Goal: Navigation & Orientation: Find specific page/section

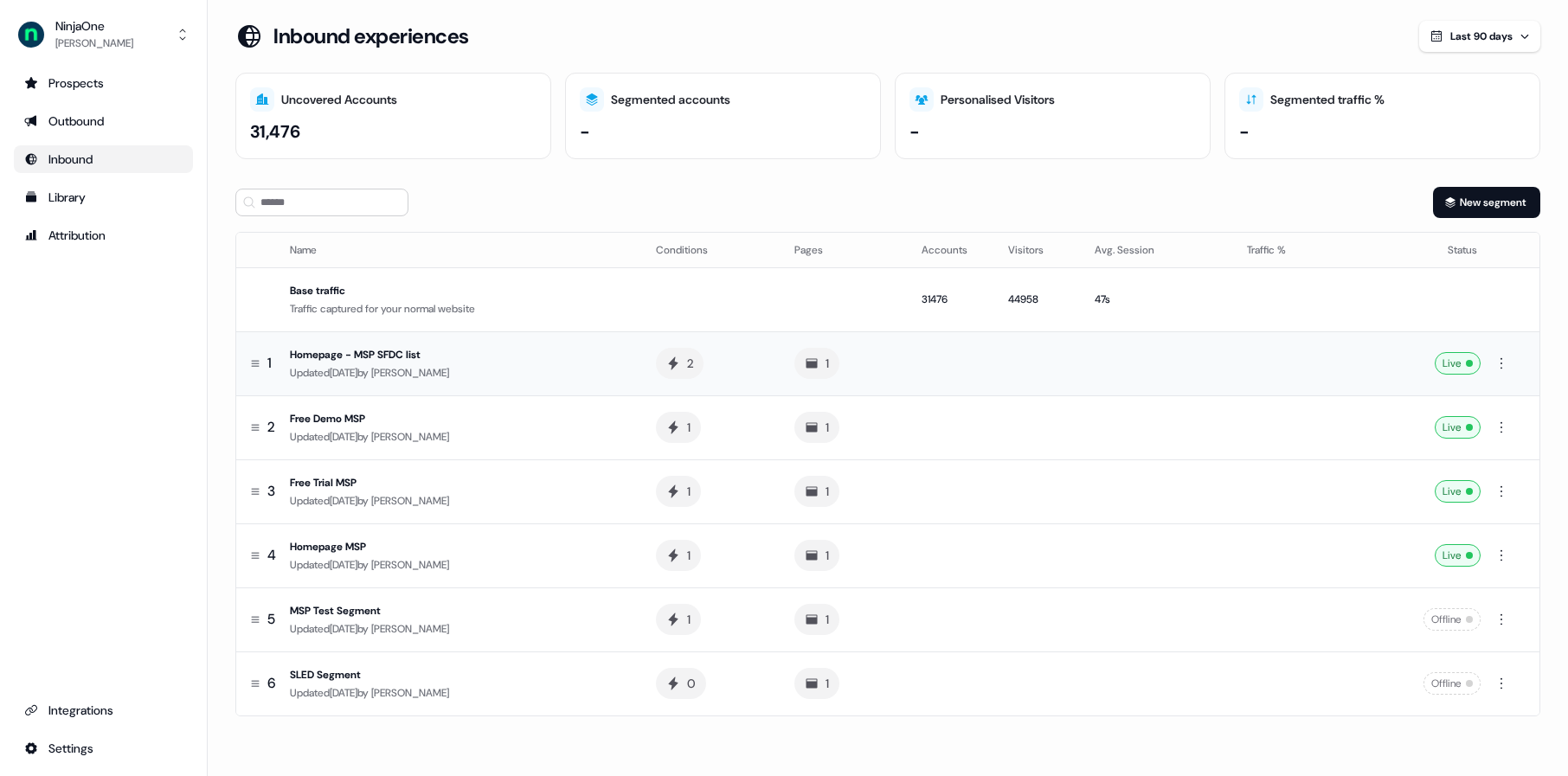
click at [525, 371] on div "Updated 1 day ago by Xinrui Yan" at bounding box center [458, 372] width 338 height 18
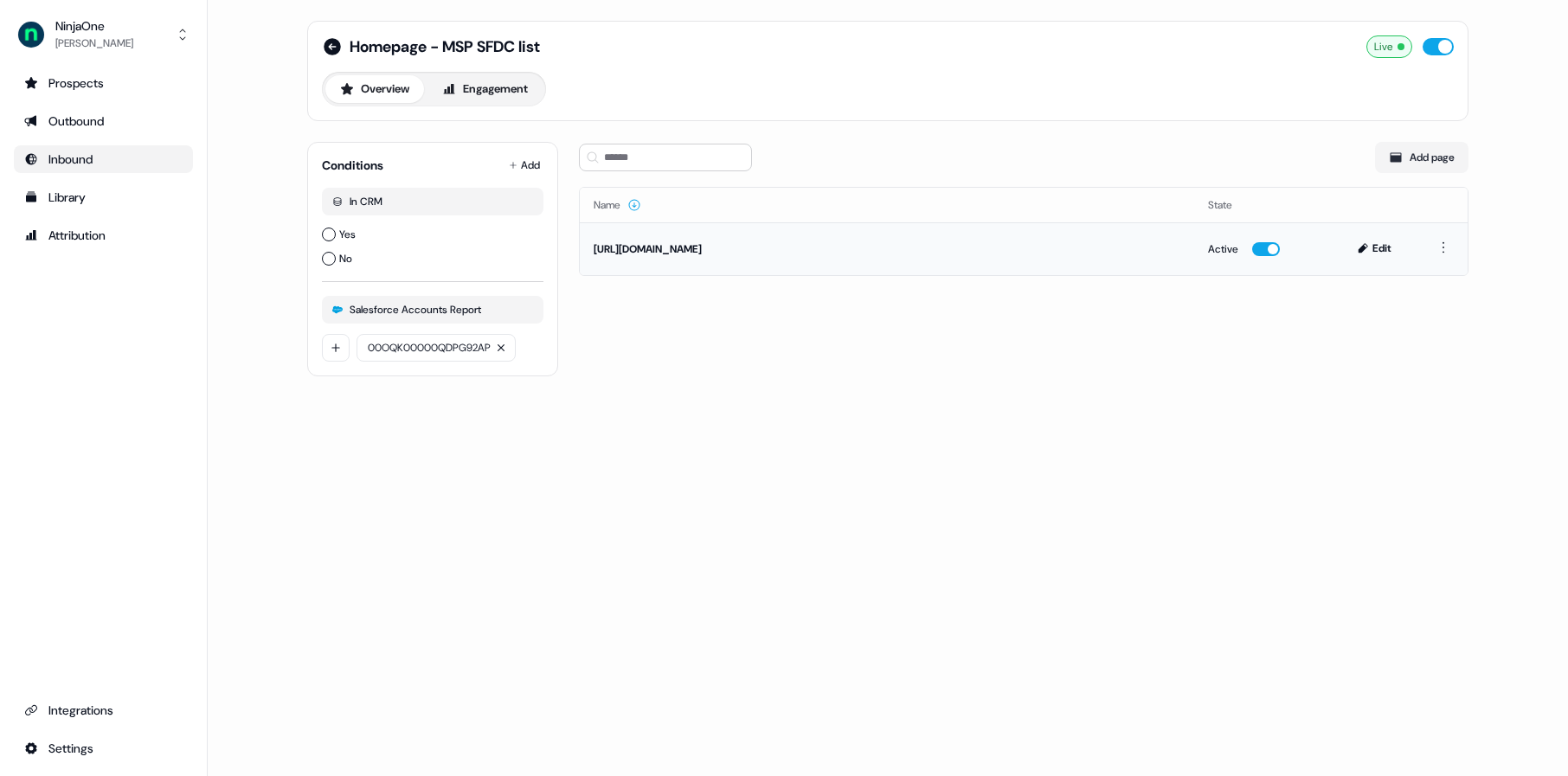
click at [850, 252] on div "https://www.ninjaone.com/" at bounding box center [886, 249] width 586 height 18
click at [470, 89] on button "Engagement" at bounding box center [484, 89] width 115 height 28
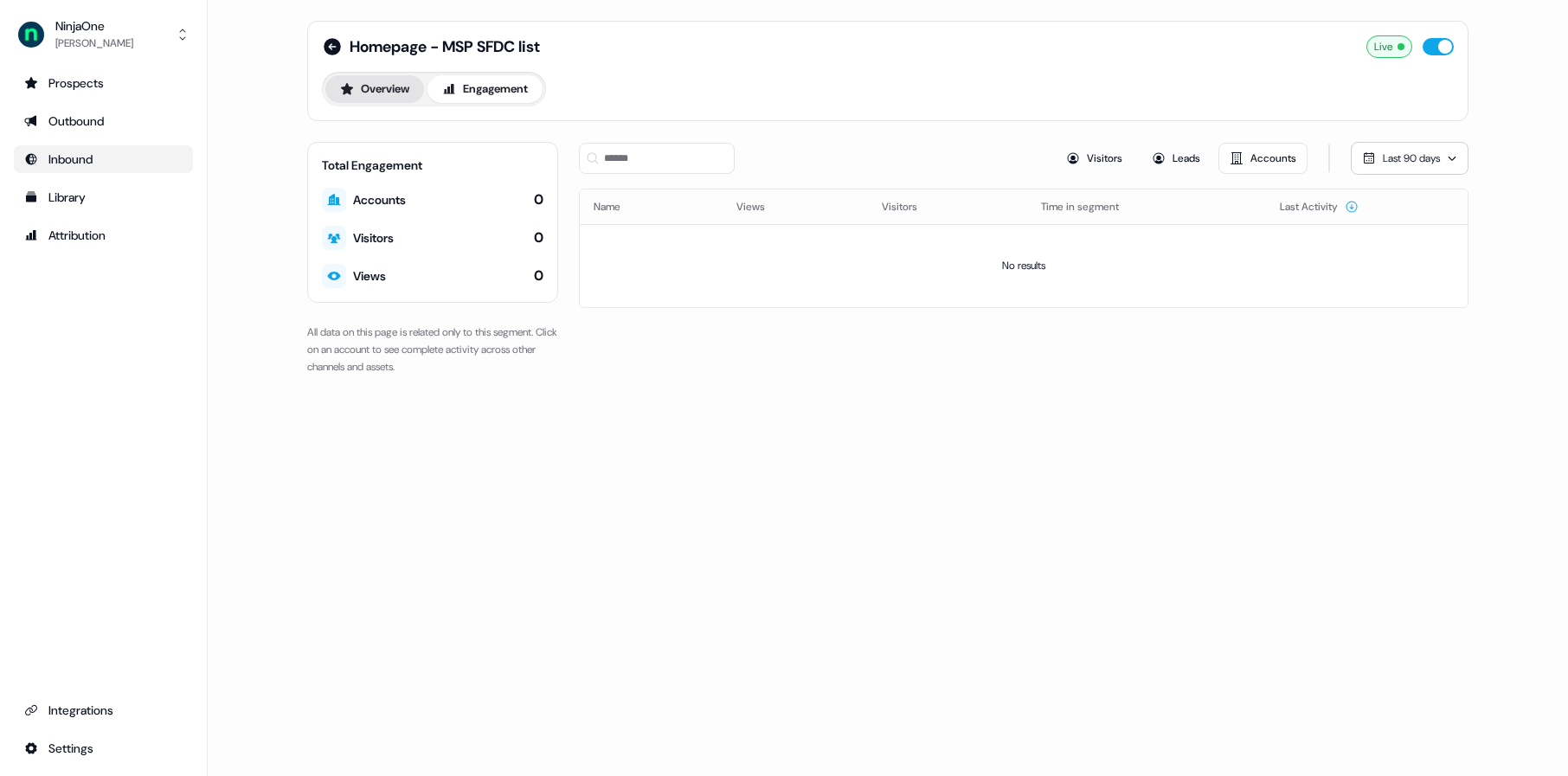
click at [392, 94] on button "Overview" at bounding box center [374, 89] width 98 height 28
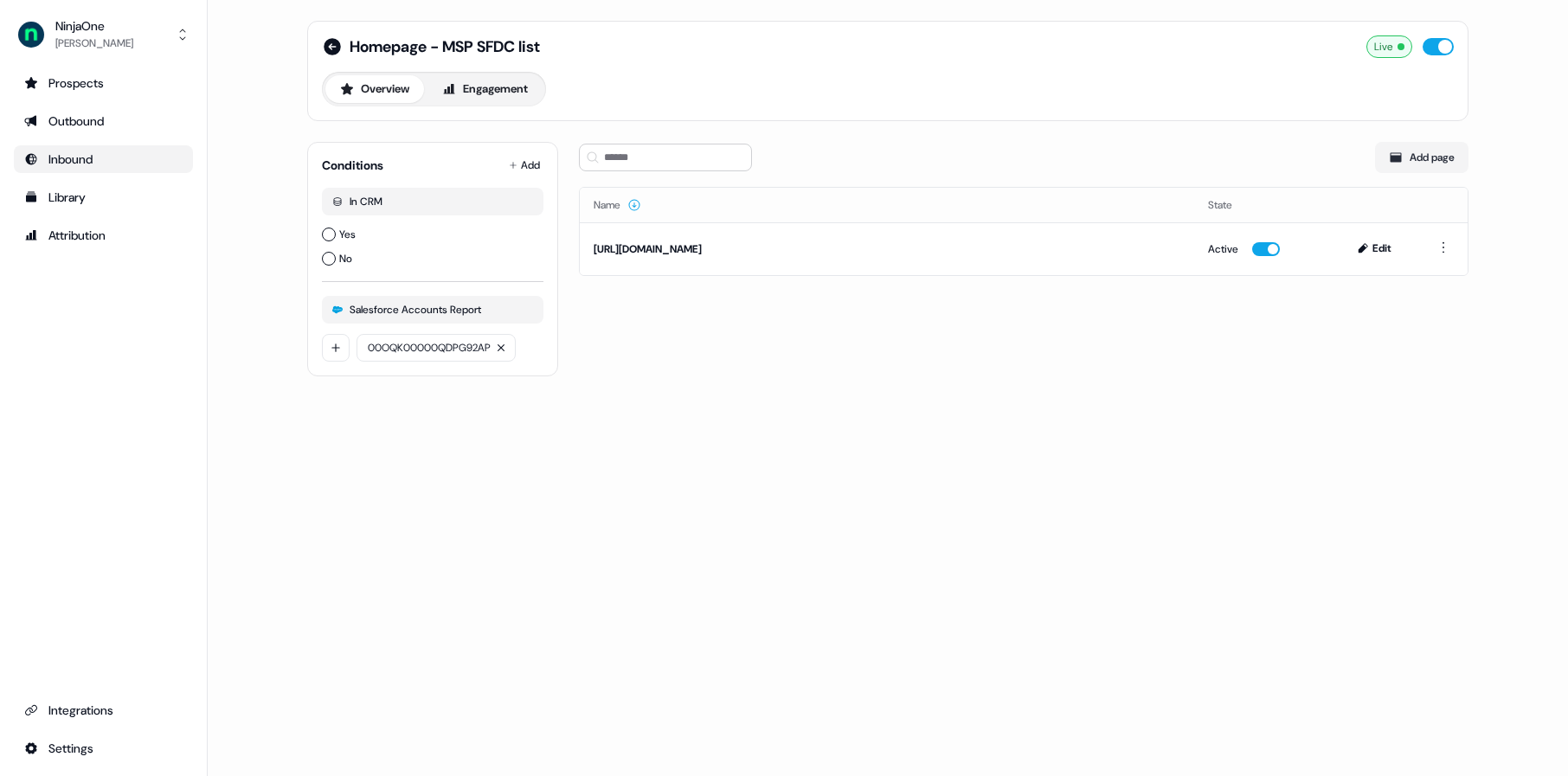
click at [111, 153] on div "Inbound" at bounding box center [103, 159] width 158 height 18
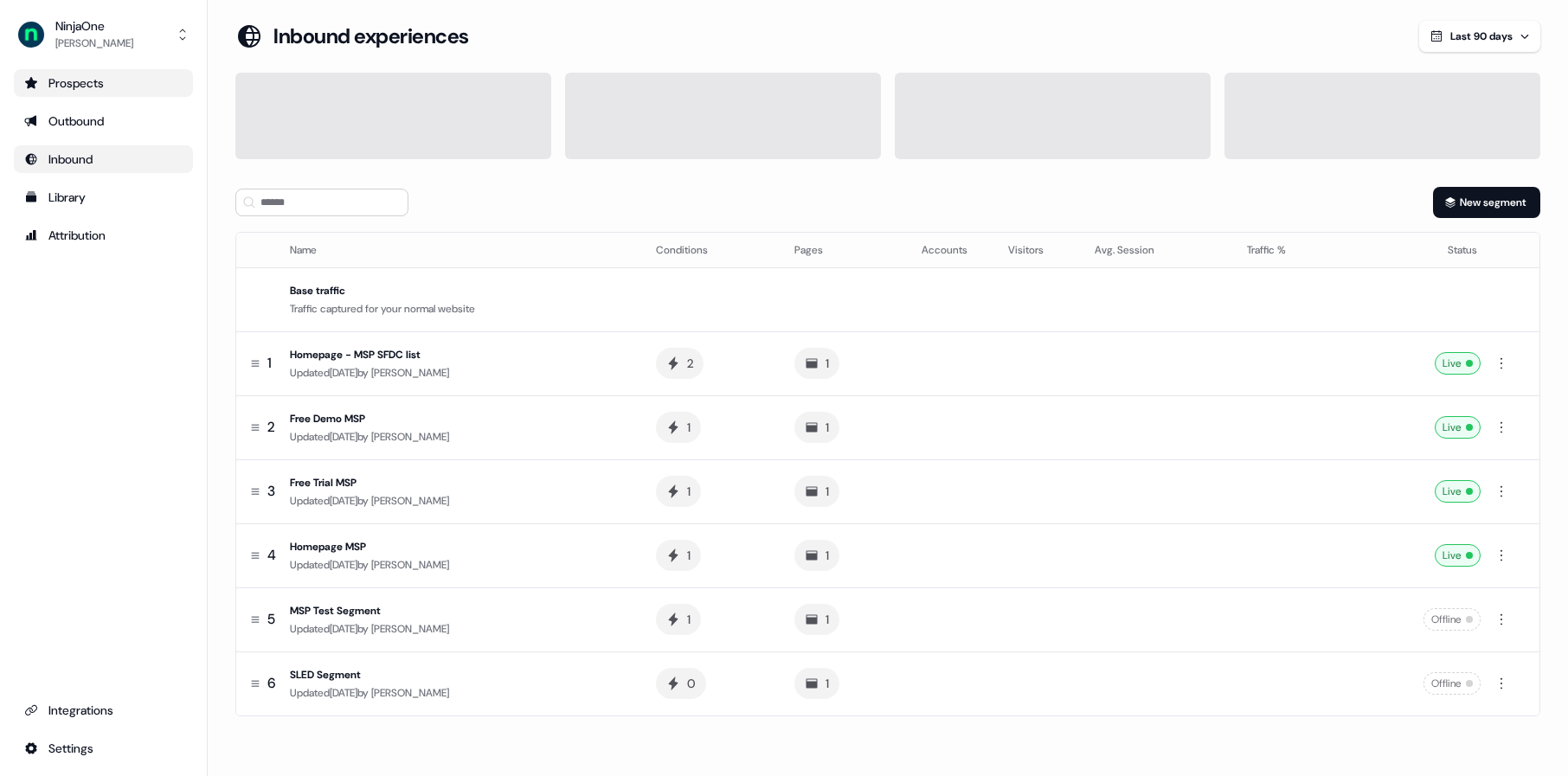
click at [85, 83] on div "Prospects" at bounding box center [103, 82] width 158 height 18
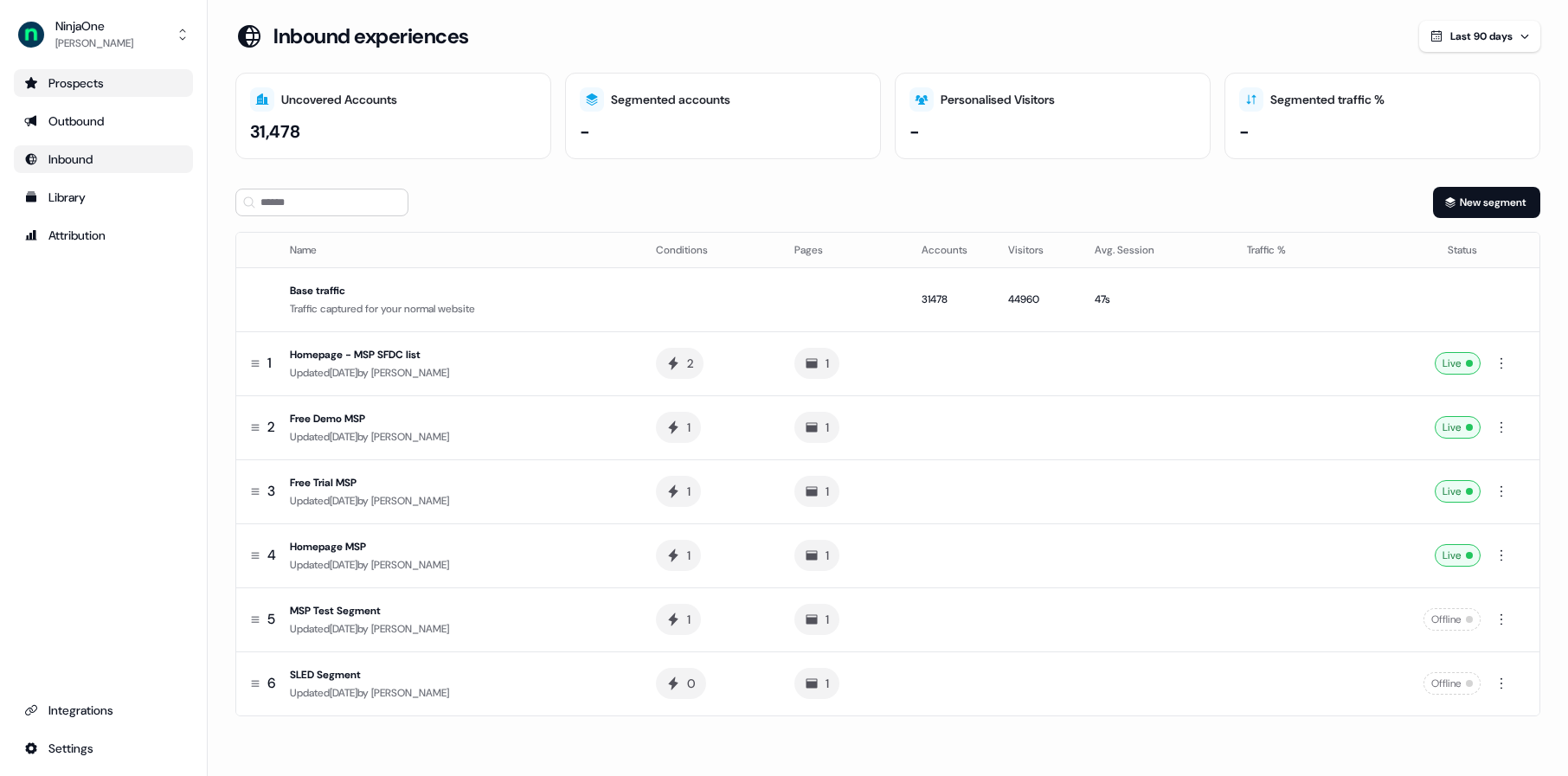
click at [85, 83] on div "Prospects" at bounding box center [103, 82] width 158 height 18
